Goal: Transaction & Acquisition: Purchase product/service

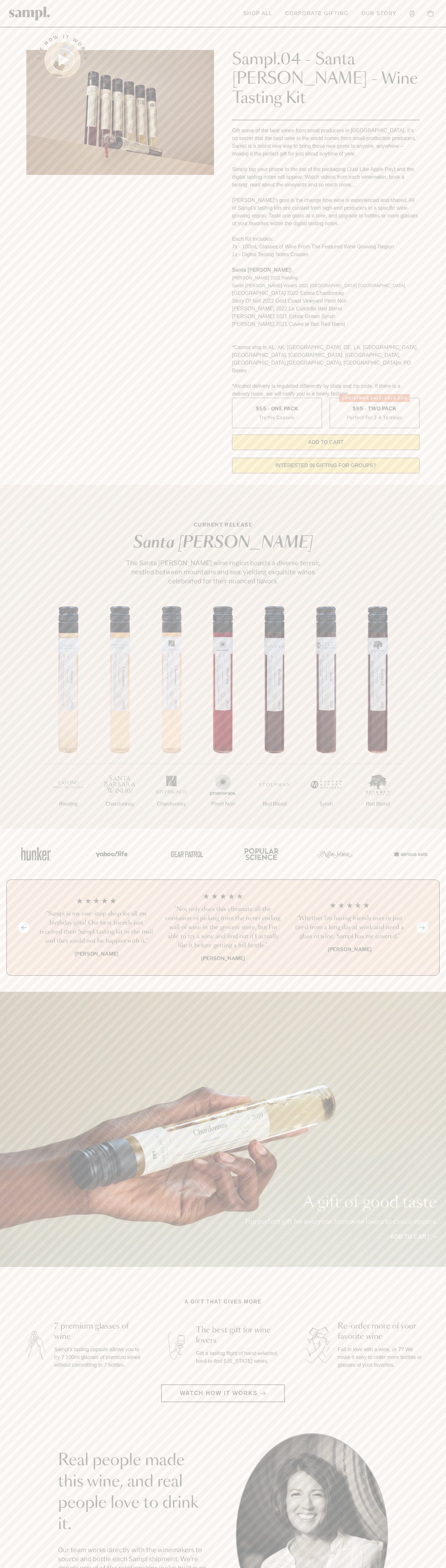
click at [148, 24] on header "Toggle navigation menu Shop All Corporate Gifting Our Story Account Story Shop …" at bounding box center [223, 13] width 446 height 28
click at [425, 786] on div "1/7 Riesling 2/7 Chardonnay 3/7" at bounding box center [223, 718] width 446 height 222
click at [420, 1567] on html "Skip to main content Toggle navigation menu Shop All Corporate Gifting Our Stor…" at bounding box center [223, 1304] width 446 height 2608
click at [12, 833] on div at bounding box center [223, 854] width 445 height 51
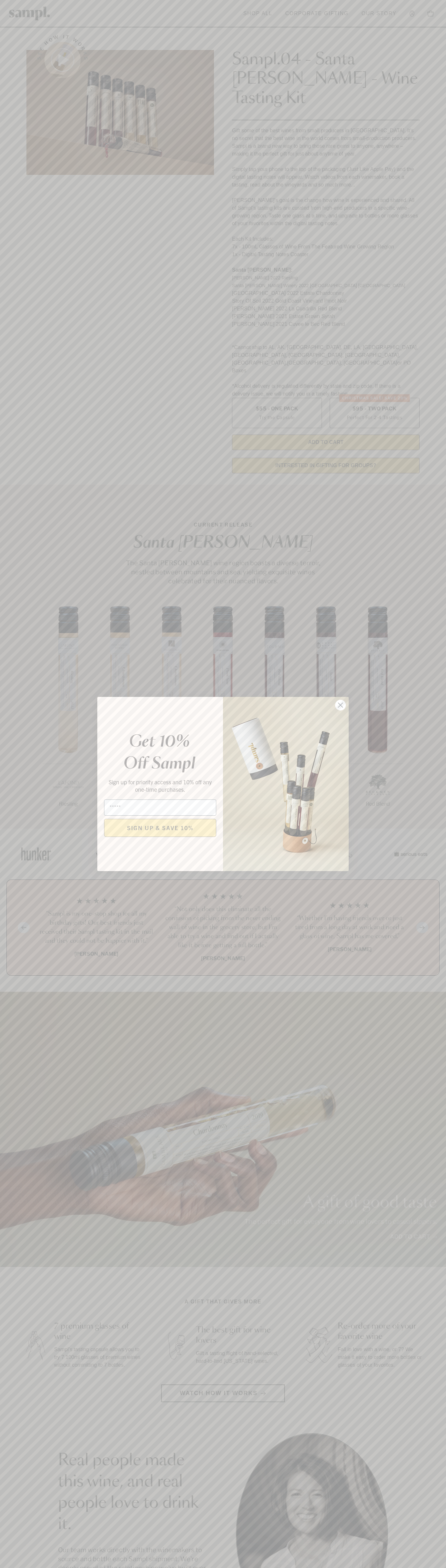
click at [341, 705] on icon "Close dialog" at bounding box center [340, 705] width 4 height 4
